Goal: Navigation & Orientation: Find specific page/section

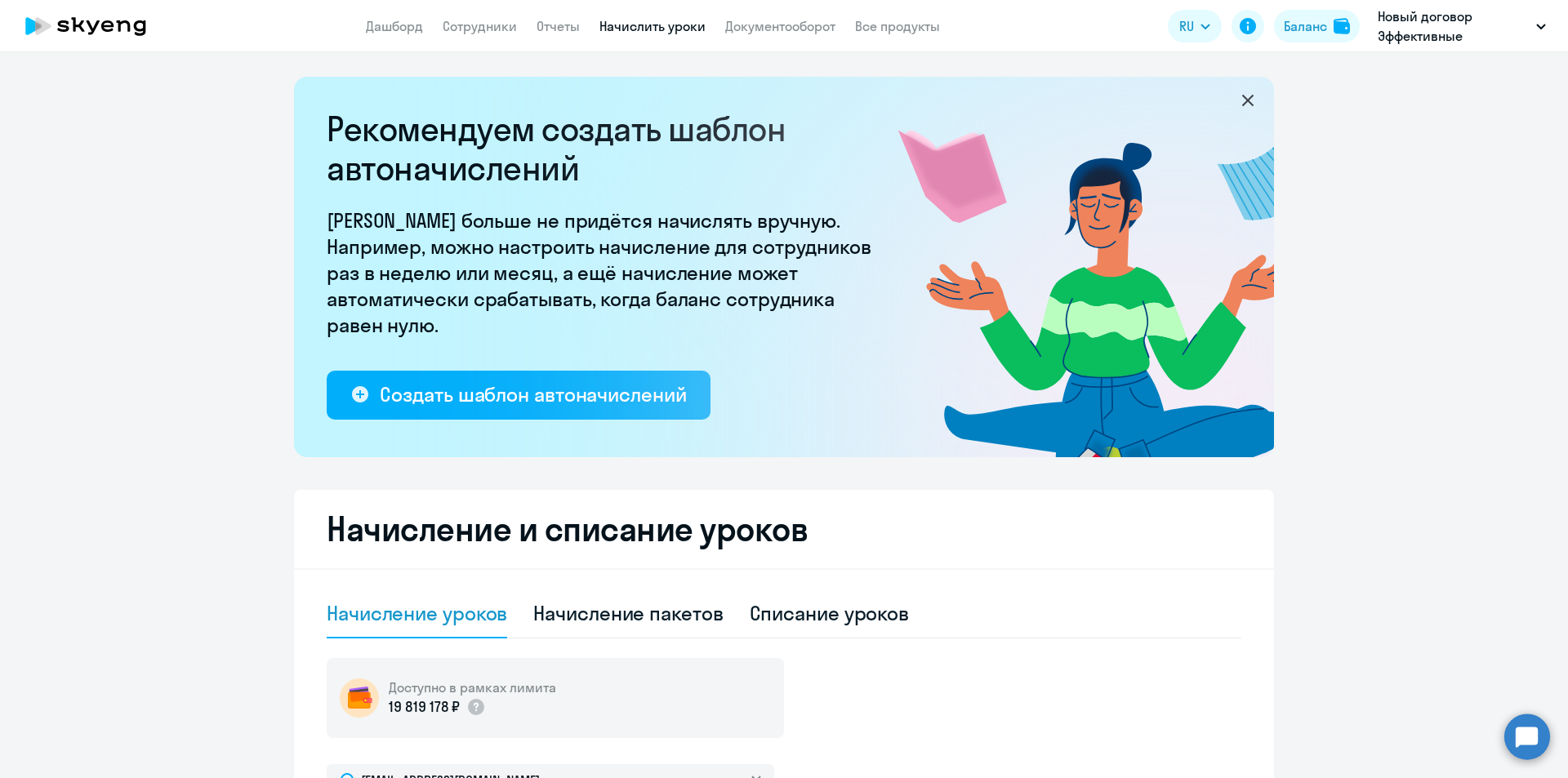
select select "10"
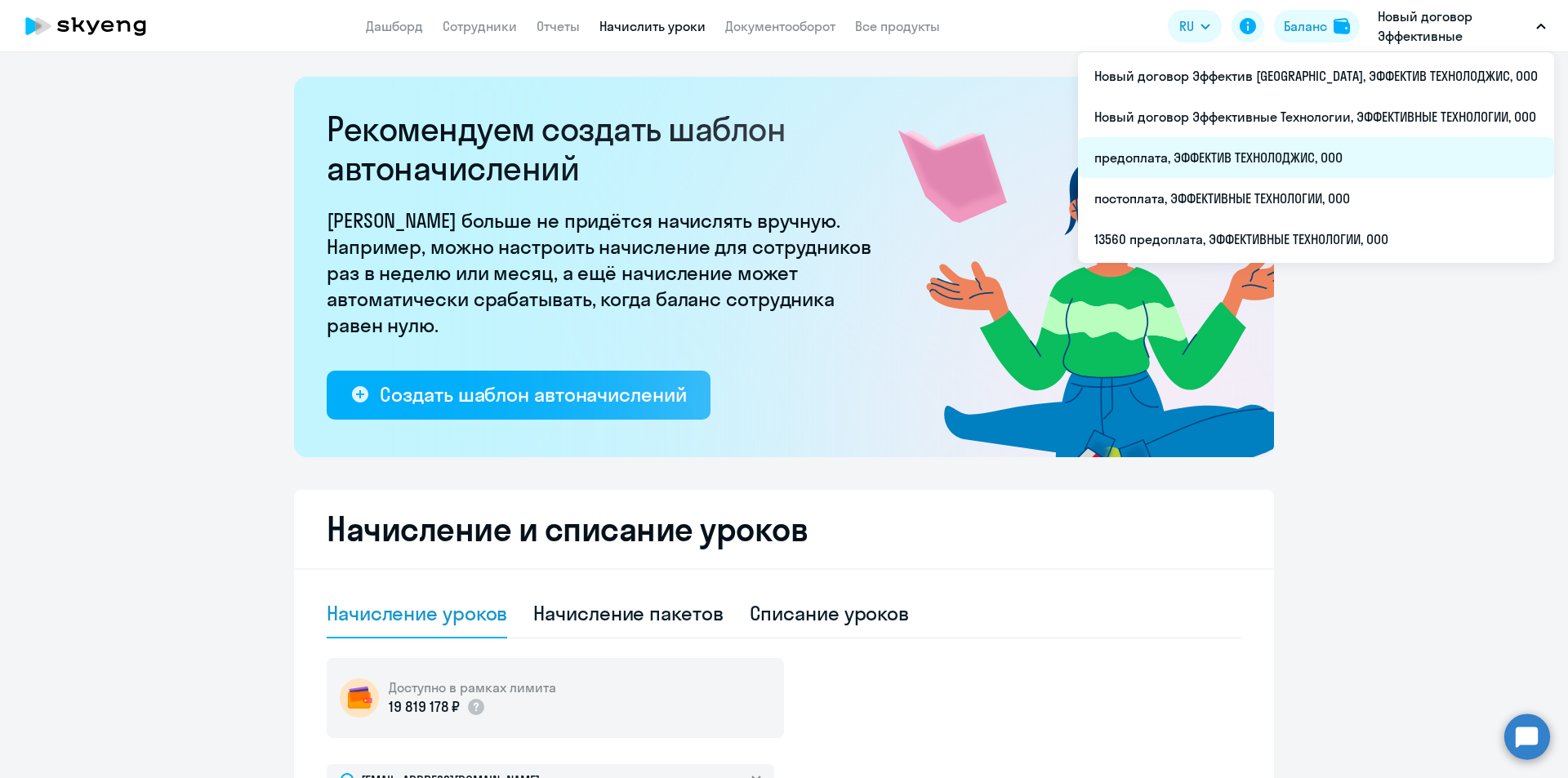
click at [1306, 157] on li "предоплата, ЭФФЕКТИВ ТЕХНОЛОДЖИС, ООО" at bounding box center [1316, 158] width 476 height 41
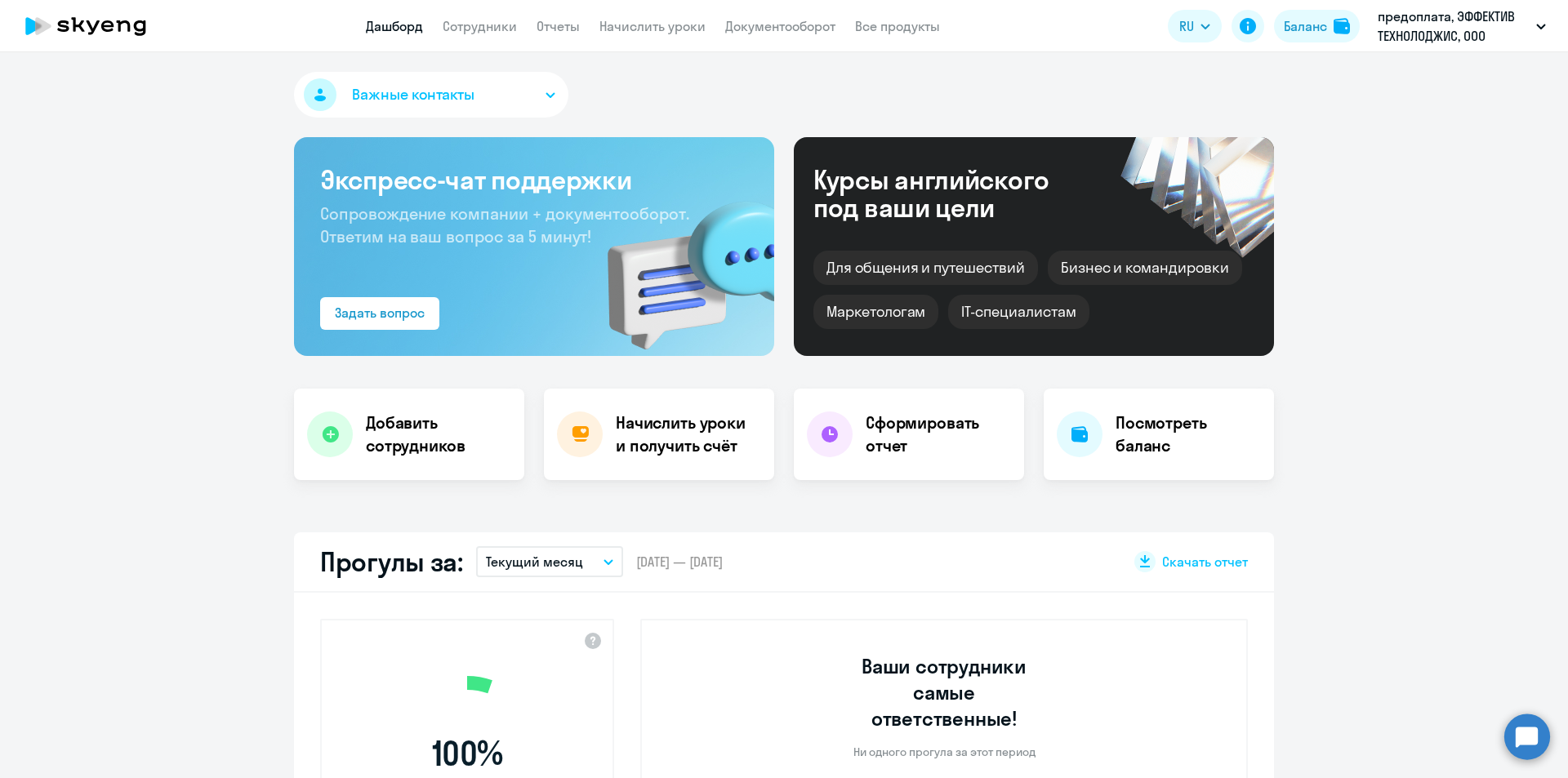
click at [493, 35] on app-menu-item-link "Сотрудники" at bounding box center [480, 26] width 74 height 20
click at [495, 22] on link "Сотрудники" at bounding box center [480, 25] width 74 height 16
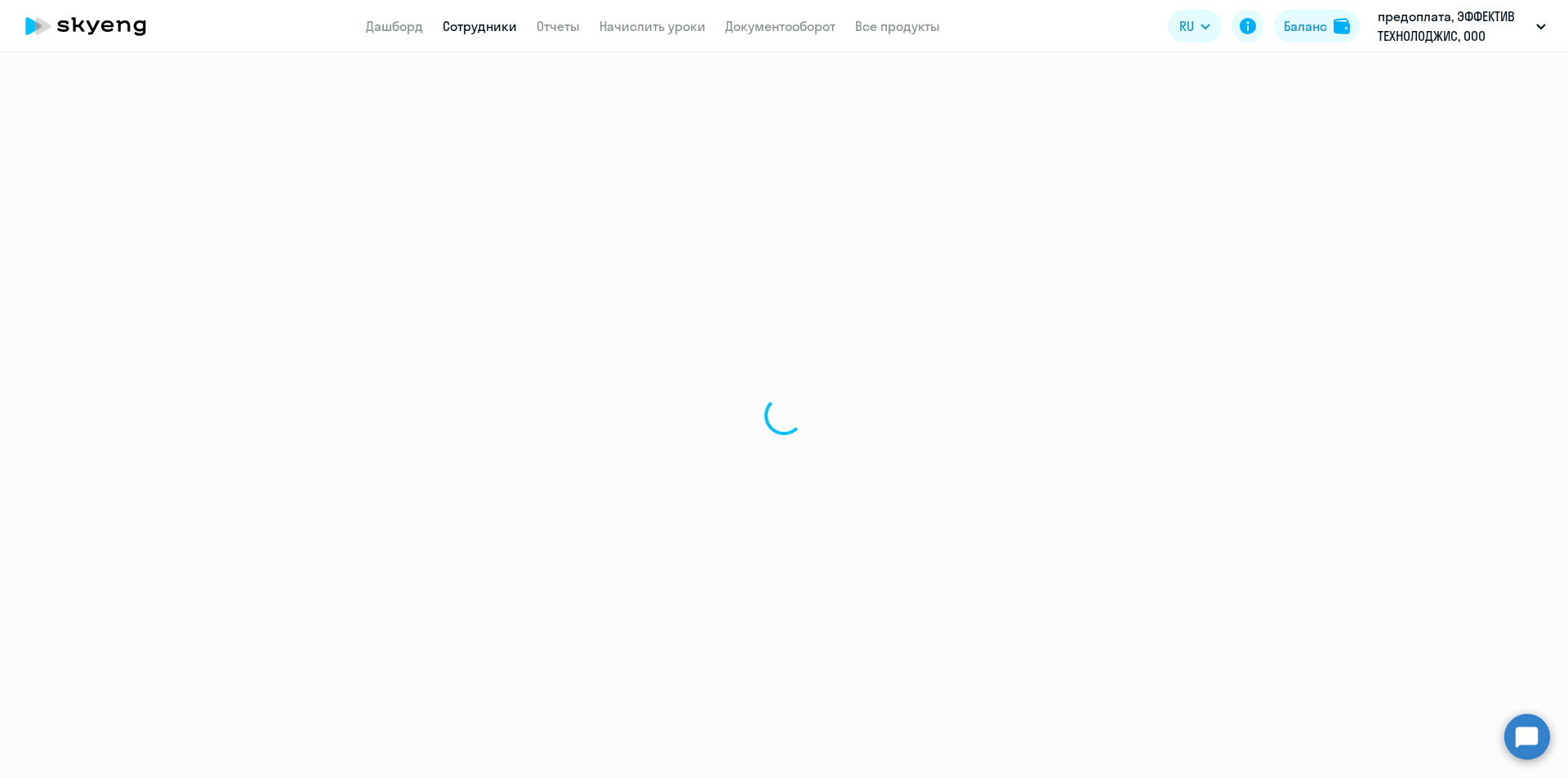
select select "30"
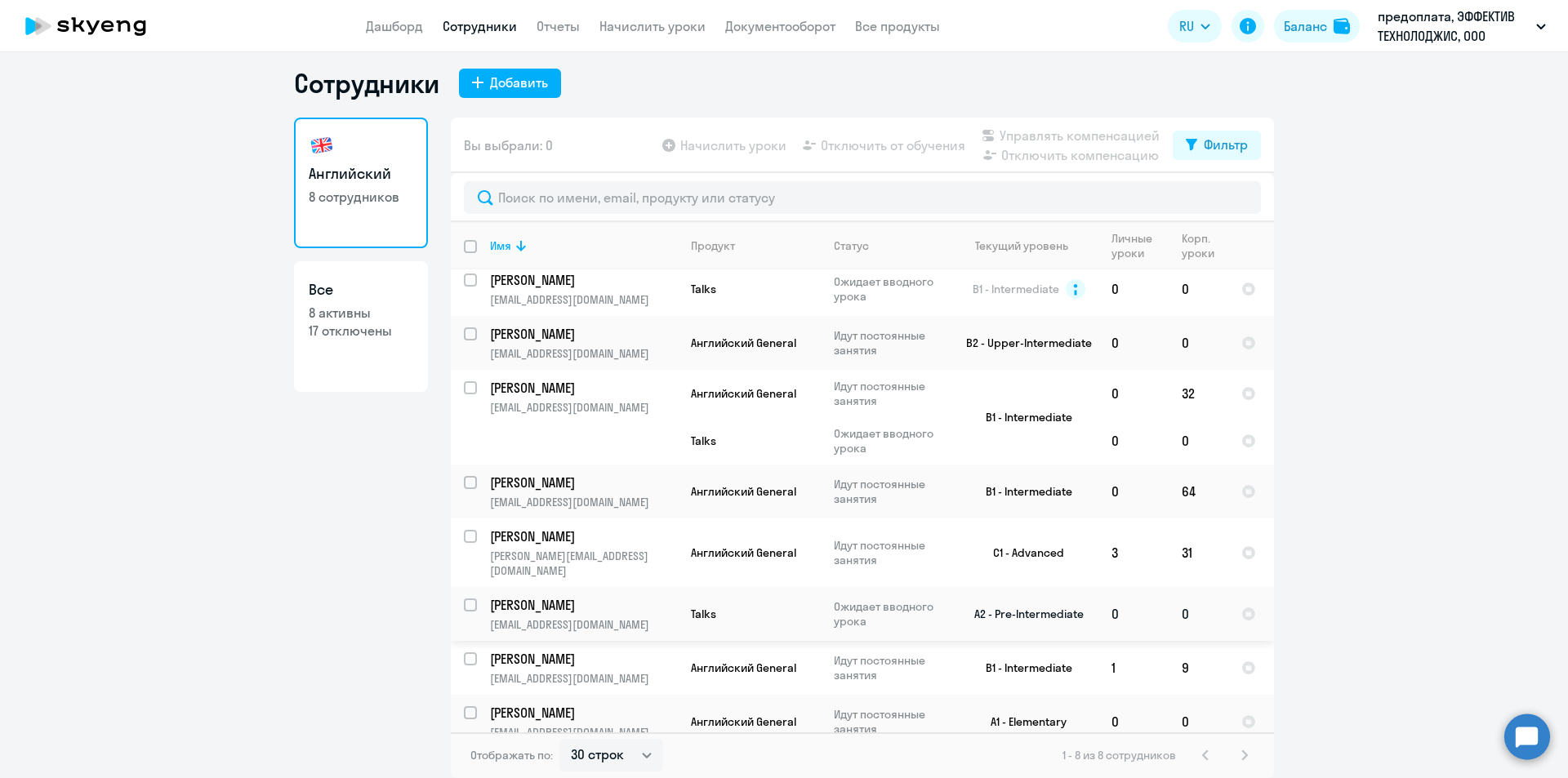
scroll to position [9, 0]
